Goal: Use online tool/utility: Utilize a website feature to perform a specific function

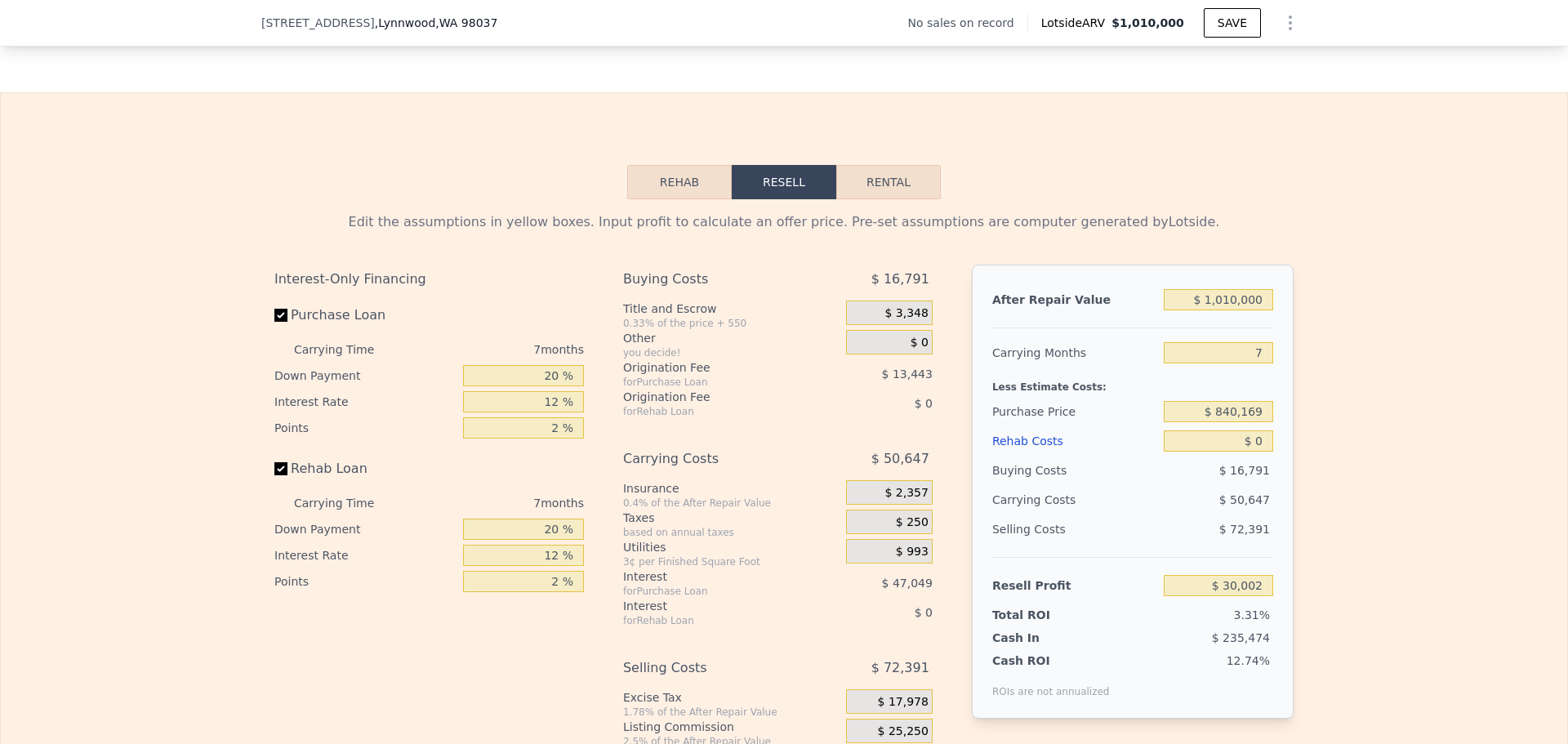
scroll to position [2444, 0]
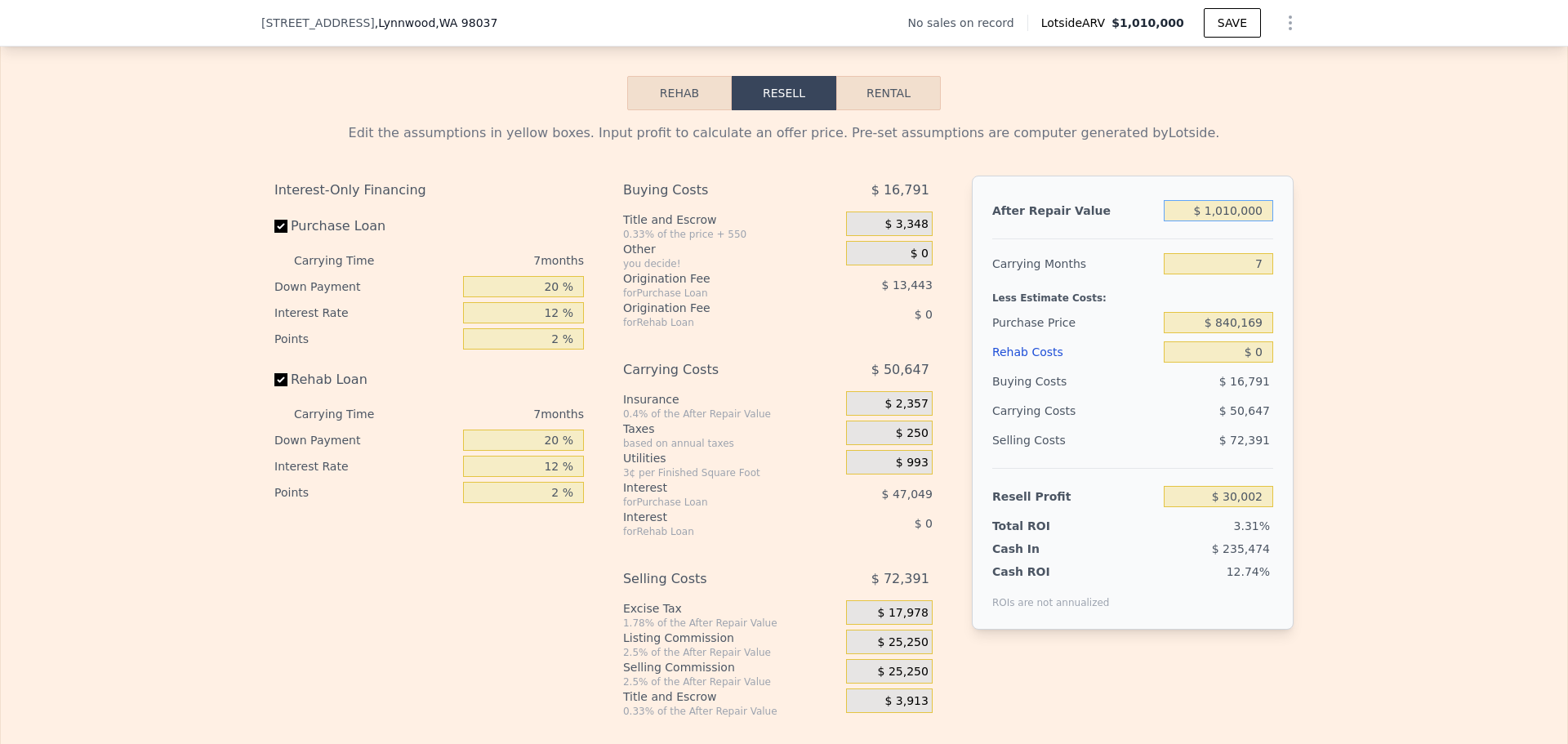
drag, startPoint x: 1264, startPoint y: 218, endPoint x: 1051, endPoint y: 167, distance: 219.0
click at [1051, 167] on div "Edit the assumptions in yellow boxes. Input profit to calculate an offer price.…" at bounding box center [784, 420] width 1019 height 595
type input "$ 9"
type input "-$ 905,791"
type input "$ 950"
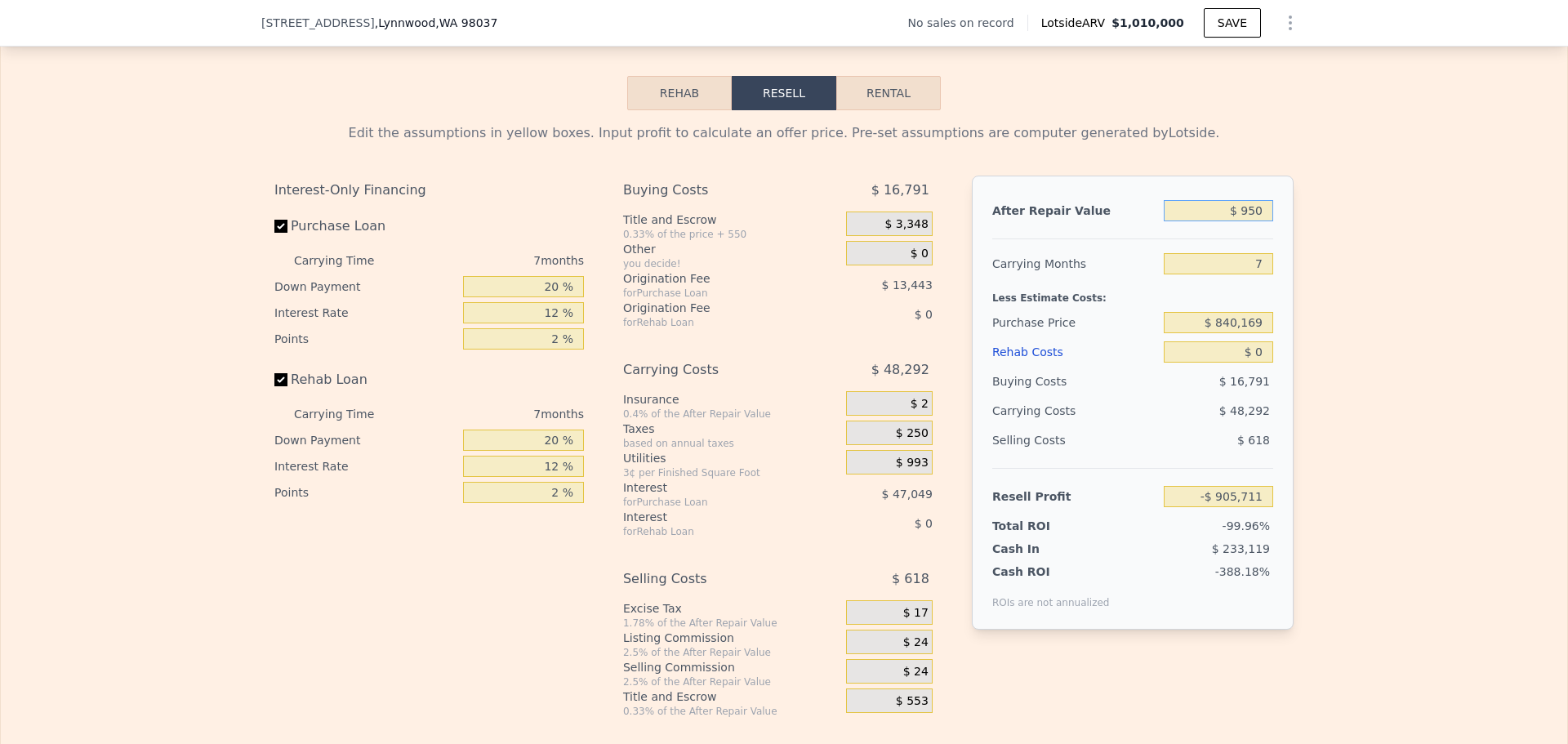
type input "-$ 904,920"
type input "$ 9,500"
type input "-$ 896,999"
type input "$ 950,000"
type input "-$ 25,591"
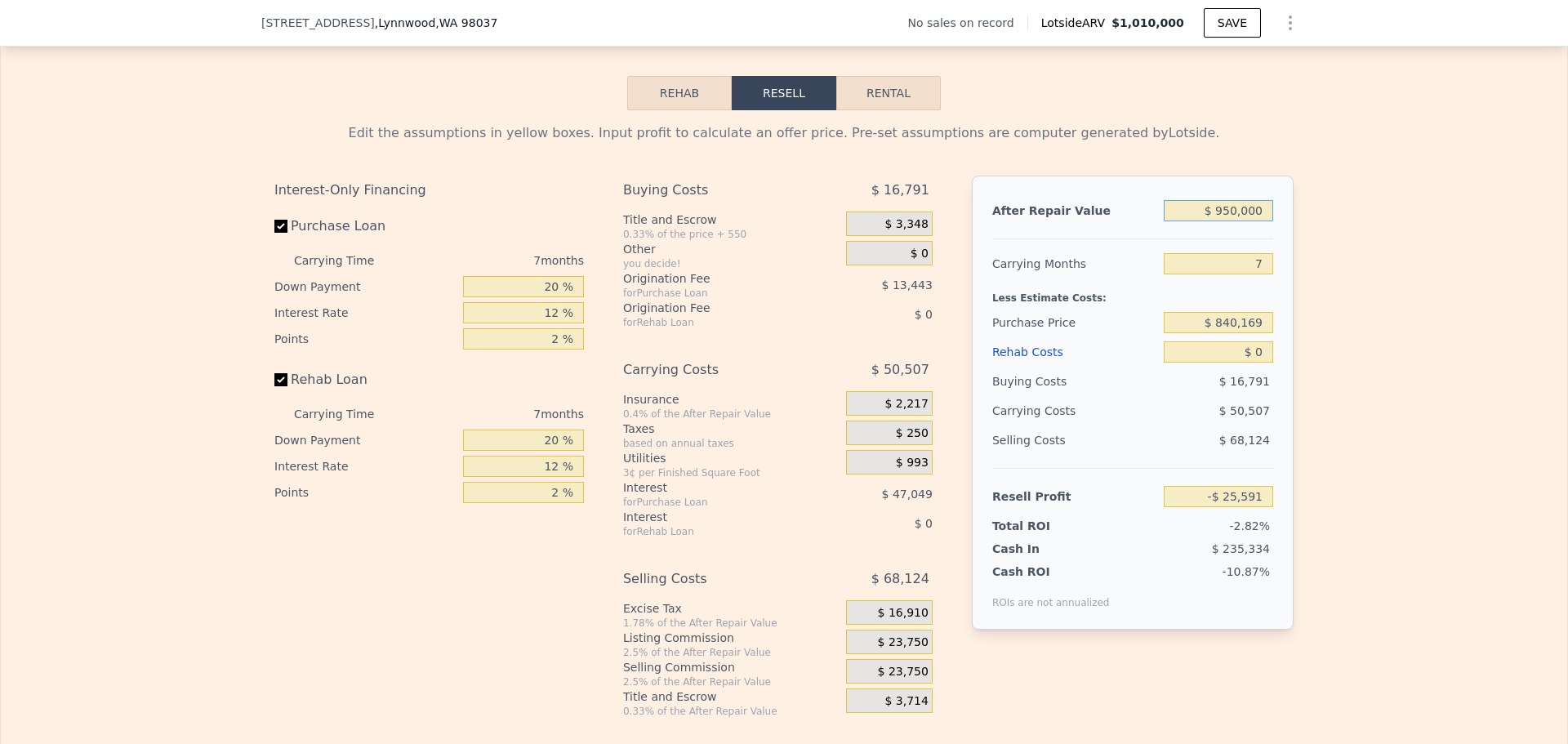
type input "$ 950,000"
drag, startPoint x: 1262, startPoint y: 266, endPoint x: 1186, endPoint y: 248, distance: 78.1
click at [1186, 248] on div "After Repair Value $ 950,000 Carrying Months 7 Less Estimate Costs: Purchase Pr…" at bounding box center [1132, 401] width 322 height 454
drag, startPoint x: 1260, startPoint y: 334, endPoint x: 1073, endPoint y: 280, distance: 194.6
click at [1107, 299] on div "After Repair Value $ 950,000 Carrying Months 7 Less Estimate Costs: Purchase Pr…" at bounding box center [1132, 401] width 322 height 454
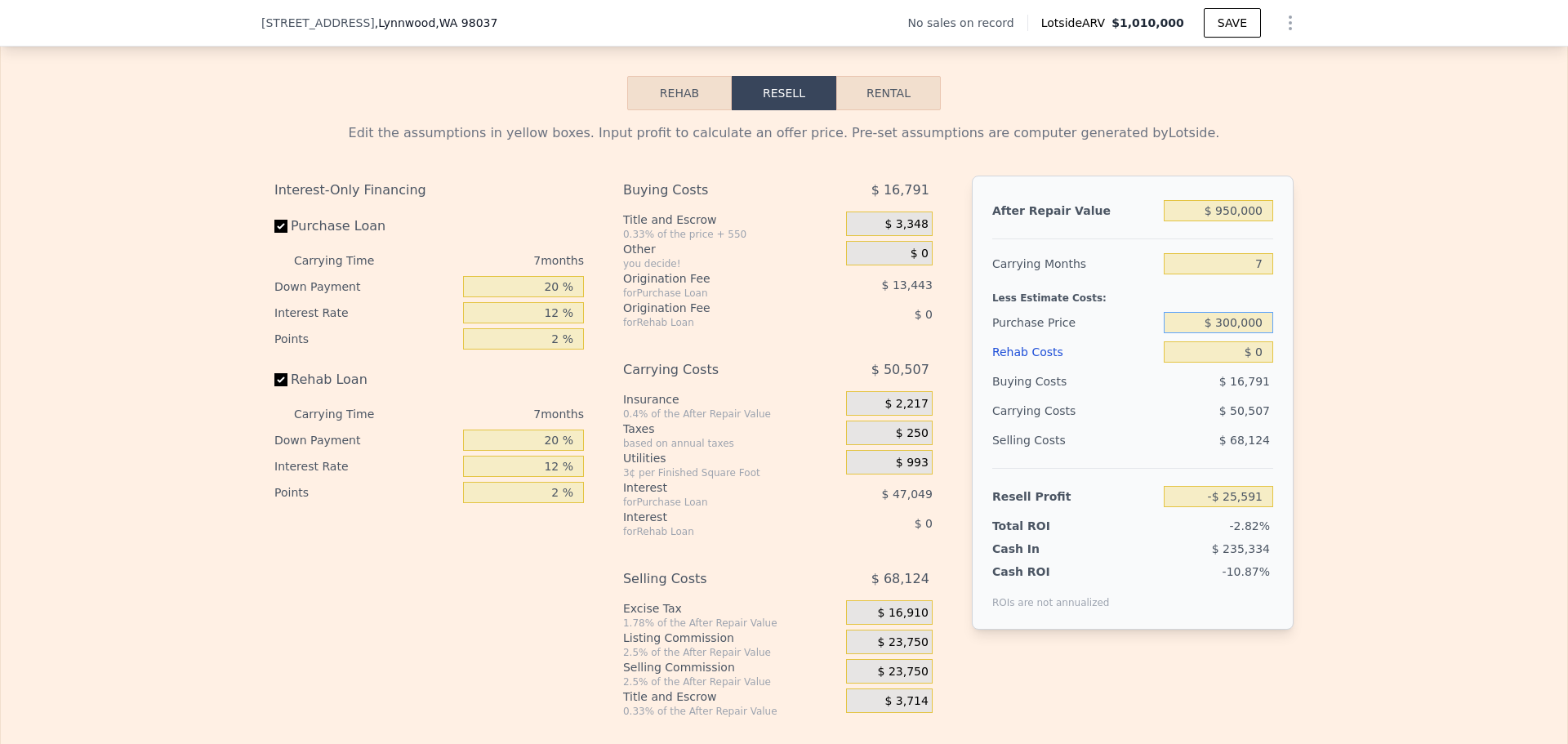
type input "$ 300,000"
type input "$ 555,267"
drag, startPoint x: 1201, startPoint y: 344, endPoint x: 1192, endPoint y: 330, distance: 16.6
click at [1199, 342] on div "After Repair Value $ 950,000 Carrying Months 7 Less Estimate Costs: Purchase Pr…" at bounding box center [1132, 401] width 322 height 454
type input "$ 2"
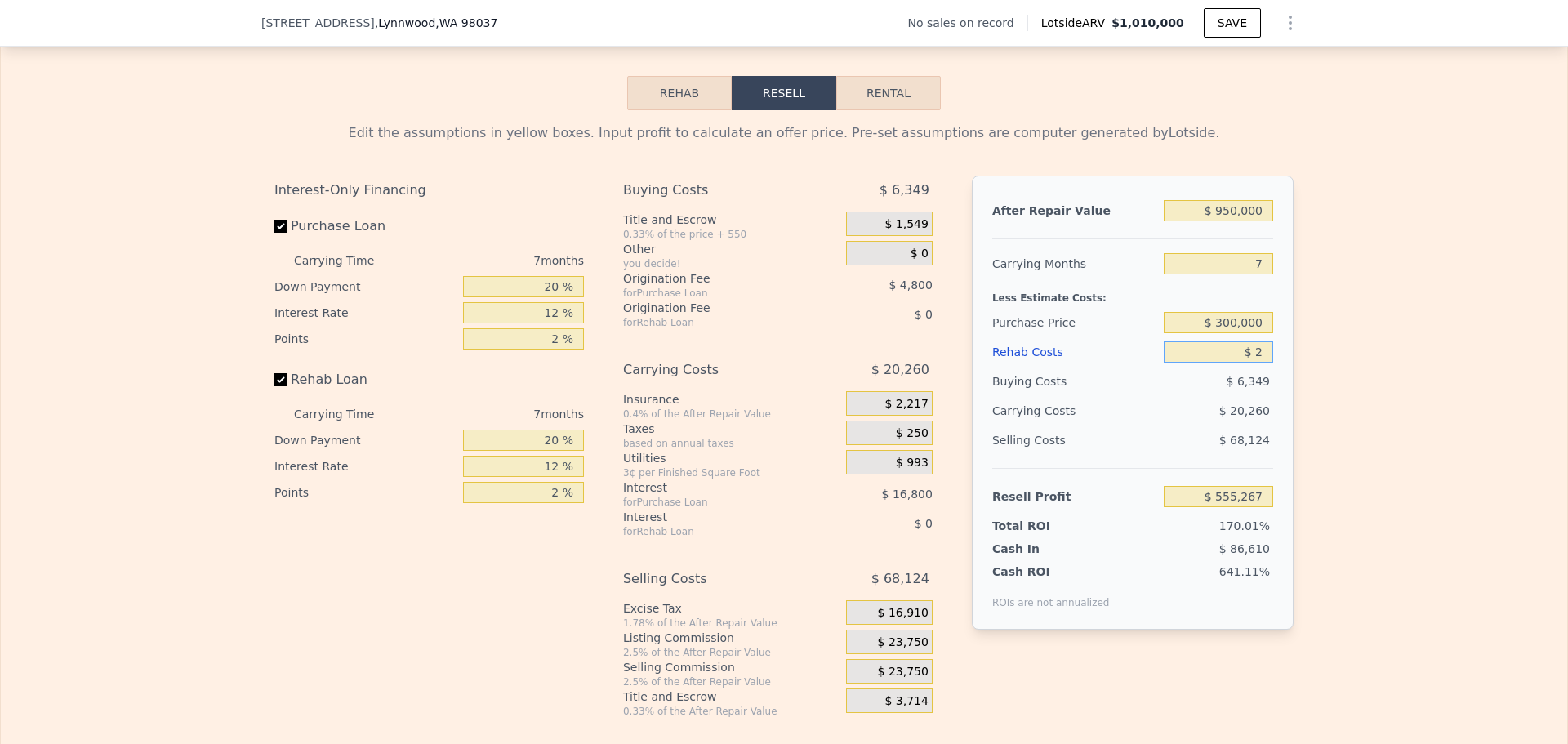
type input "$ 555,265"
type input "$ 20"
type input "$ 555,247"
type input "$ 200"
type input "$ 555,050"
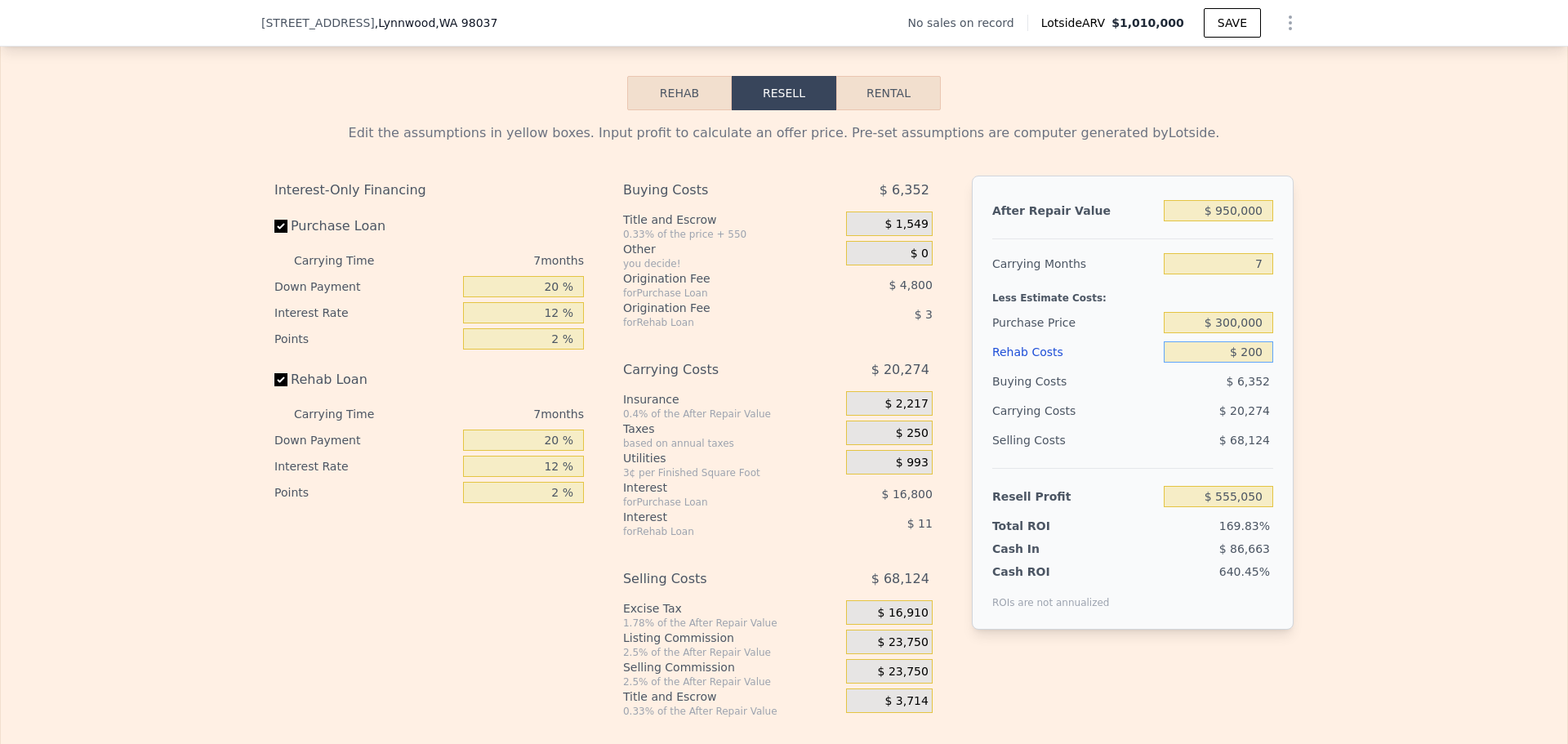
type input "$ 2,000"
type input "$ 553,123"
type input "$ 20,000"
type input "$ 533,827"
type input "$ 200,000"
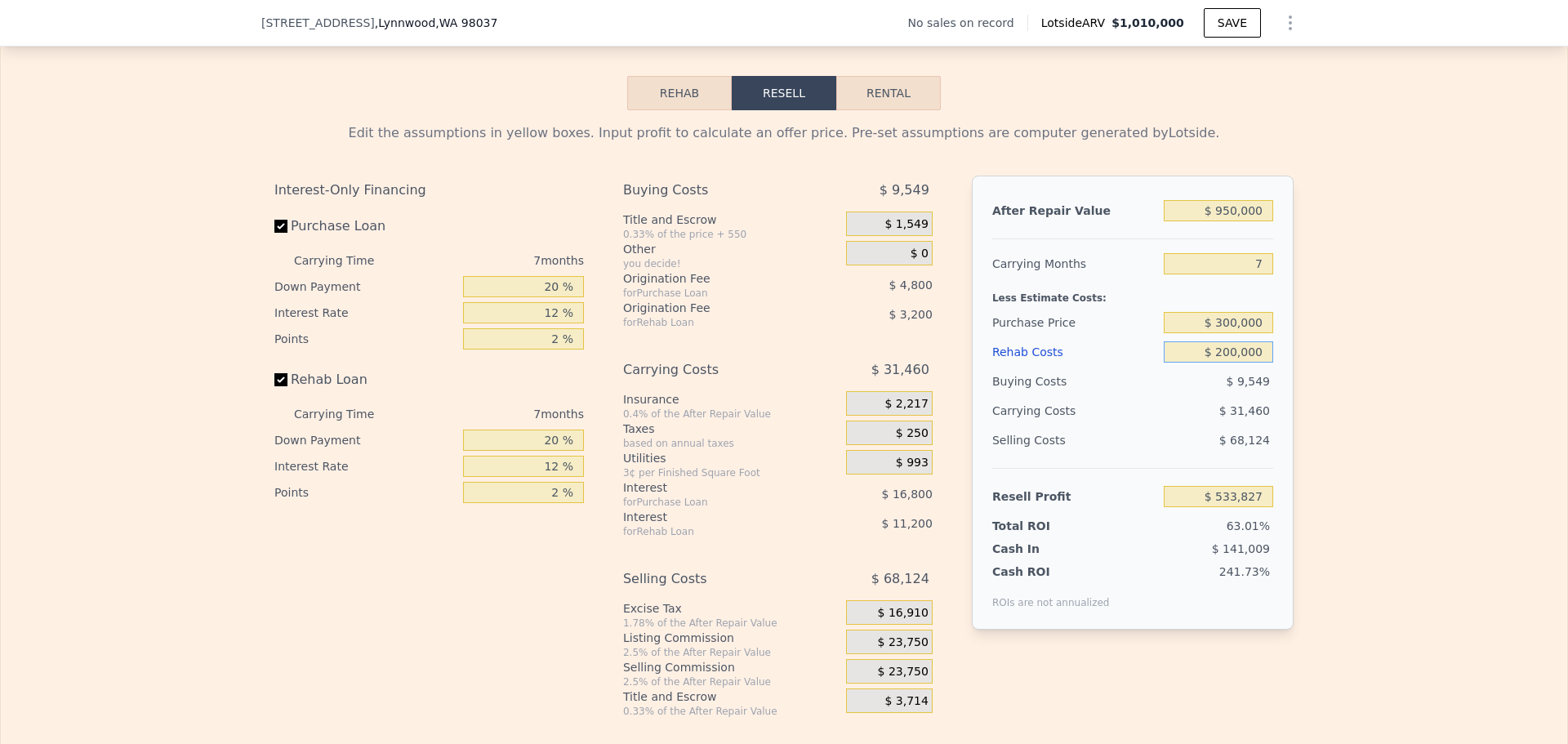
type input "$ 340,867"
type input "$ 200,000"
drag, startPoint x: 1439, startPoint y: 395, endPoint x: 1425, endPoint y: 395, distance: 14.0
click at [1436, 395] on div "Edit the assumptions in yellow boxes. Input profit to calculate an offer price.…" at bounding box center [784, 413] width 1566 height 607
click at [873, 99] on button "Rental" at bounding box center [889, 93] width 104 height 34
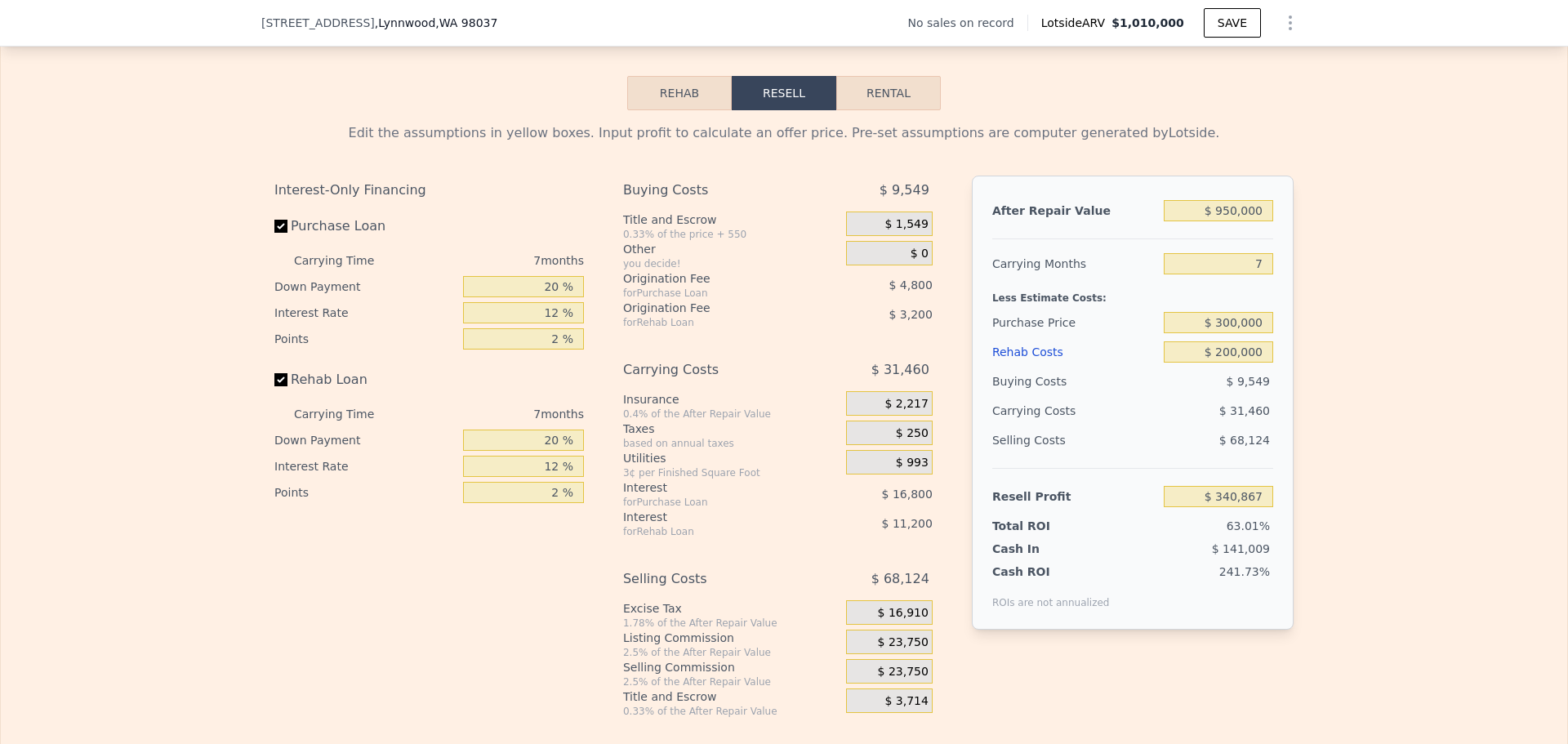
select select "30"
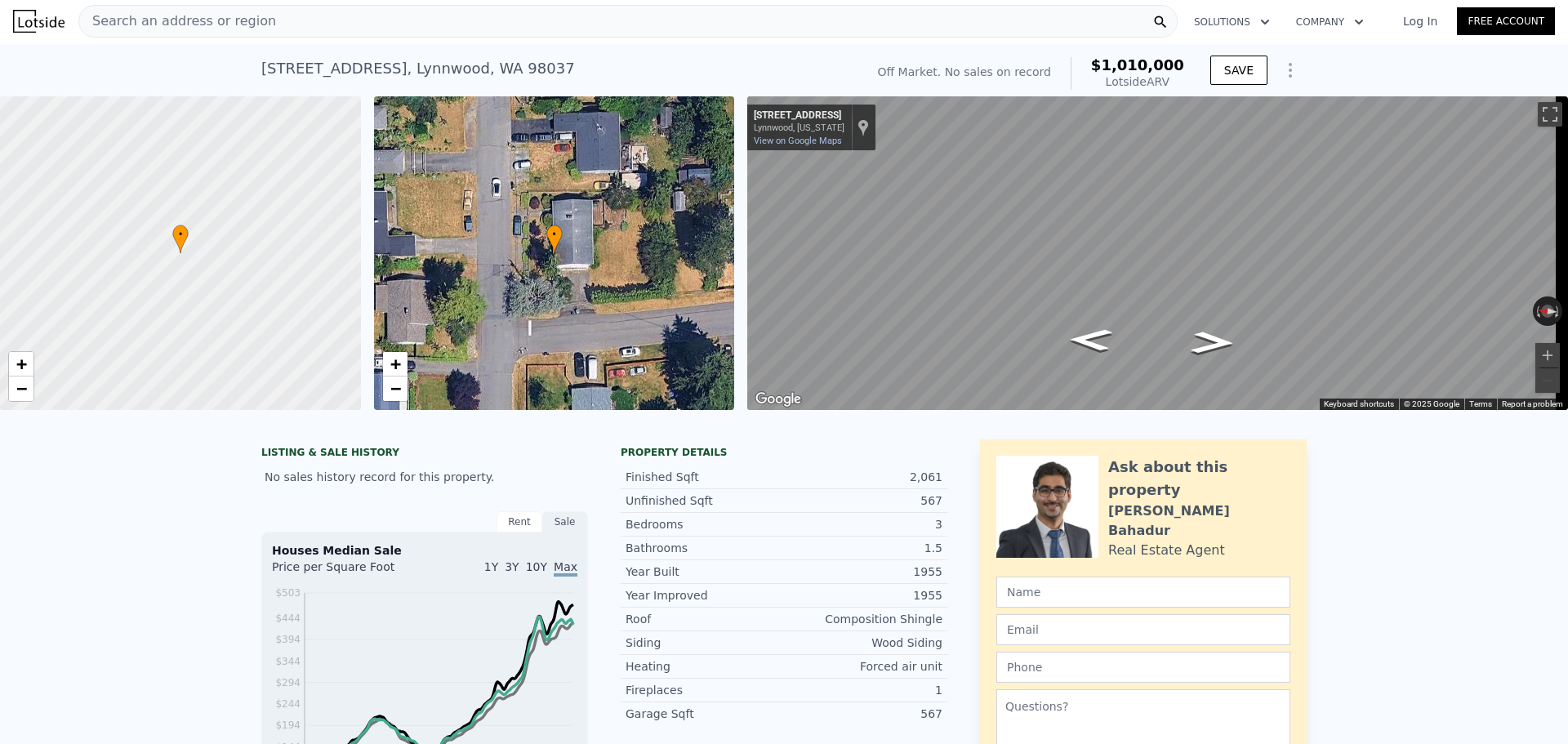
scroll to position [0, 0]
